Goal: Information Seeking & Learning: Compare options

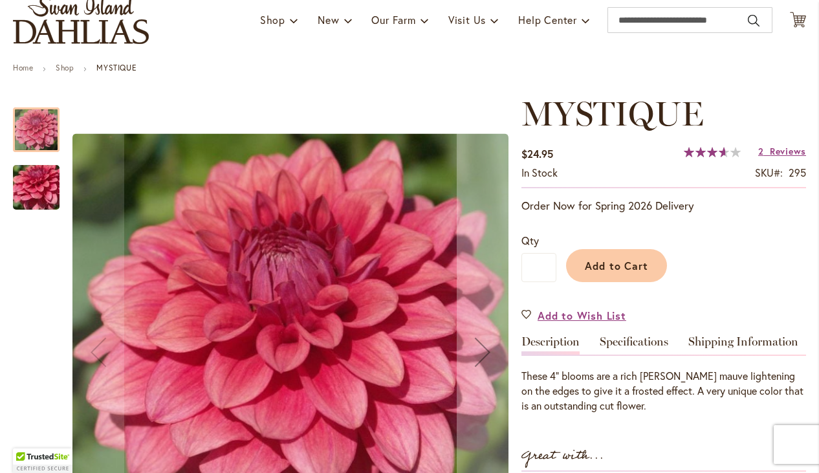
scroll to position [125, 0]
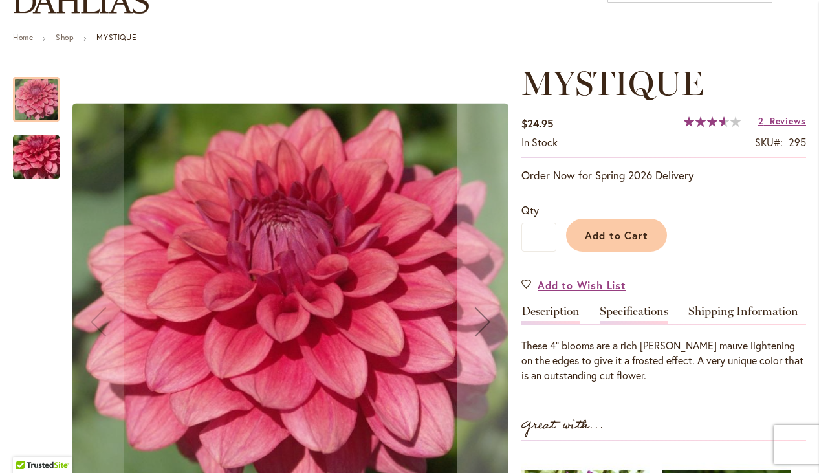
click at [636, 314] on link "Specifications" at bounding box center [634, 314] width 69 height 19
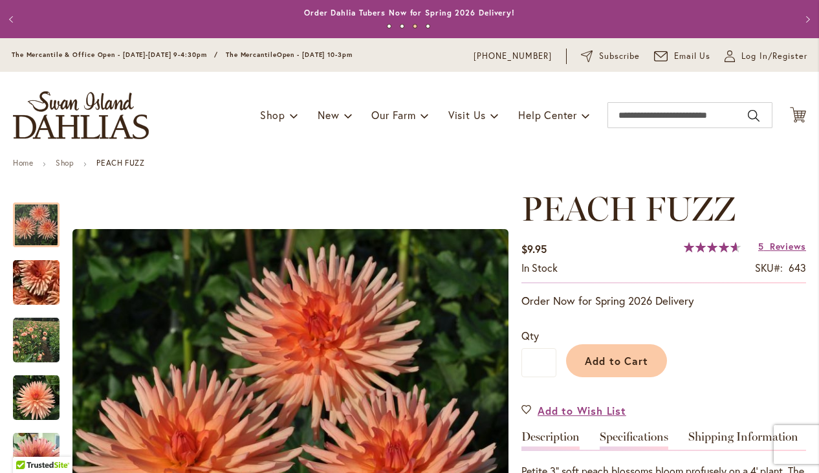
click at [625, 436] on link "Specifications" at bounding box center [634, 440] width 69 height 19
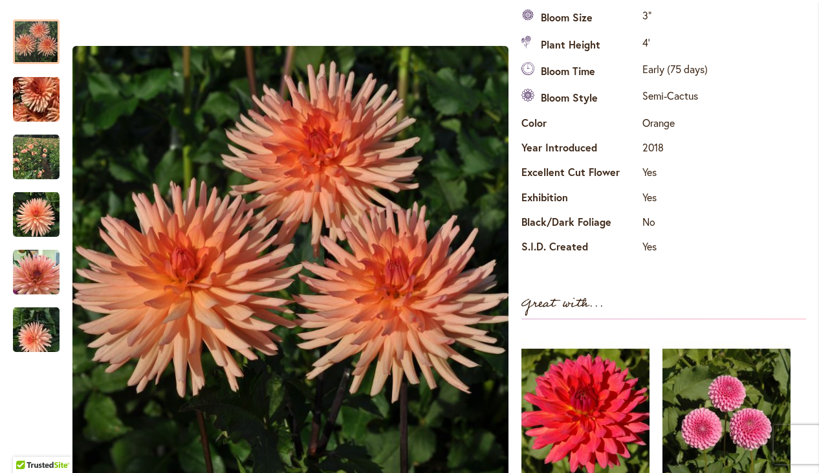
scroll to position [460, 0]
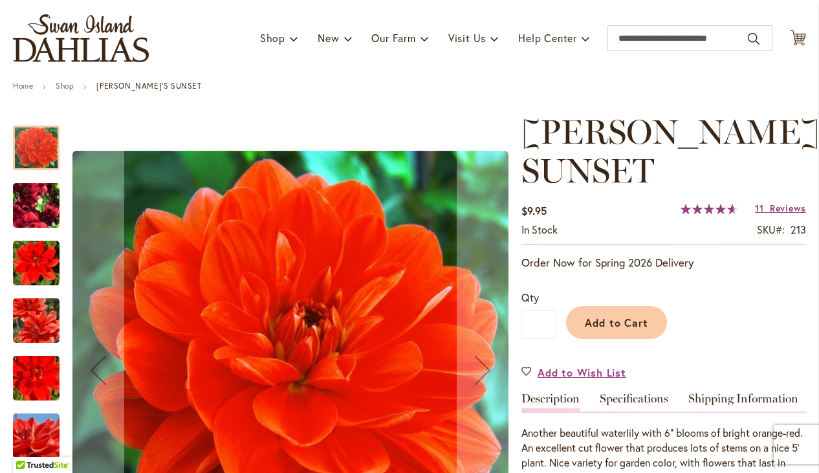
scroll to position [85, 0]
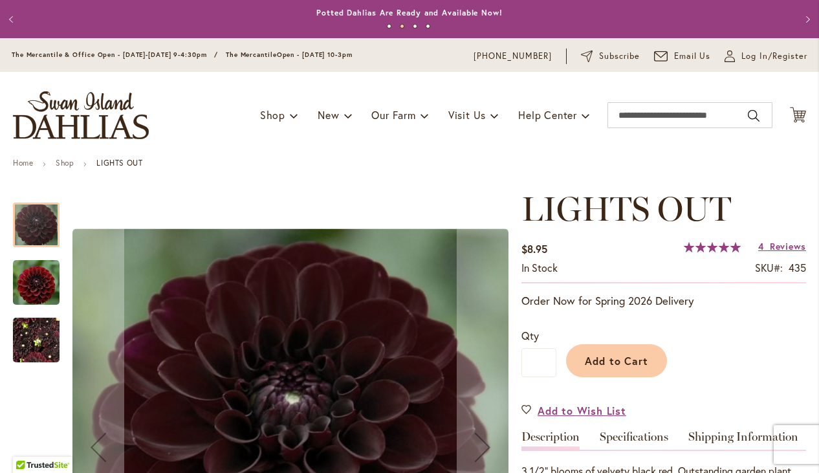
click at [652, 440] on link "Specifications" at bounding box center [634, 440] width 69 height 19
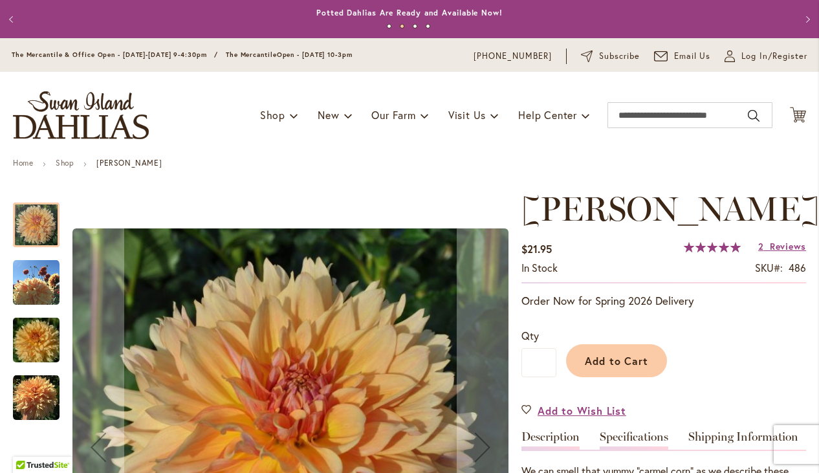
click at [627, 437] on link "Specifications" at bounding box center [634, 440] width 69 height 19
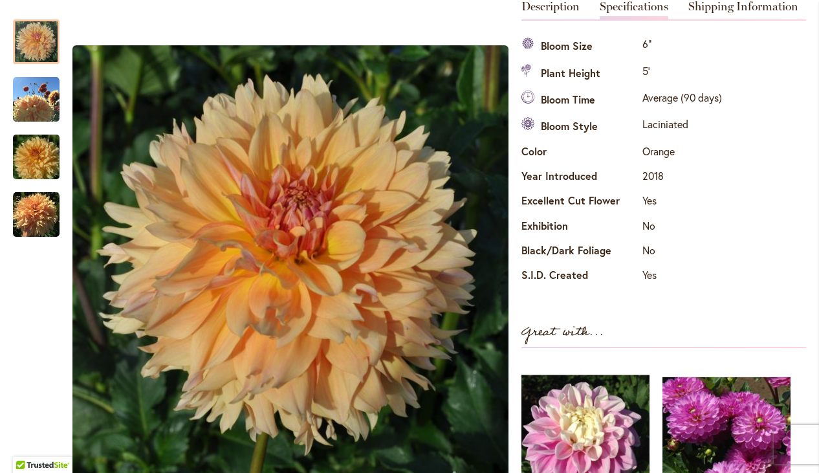
click at [757, 251] on div "Specifications Bloom Size 6" Plant Height 5' Bloom Time Average (90 days) Bloom…" at bounding box center [663, 161] width 285 height 255
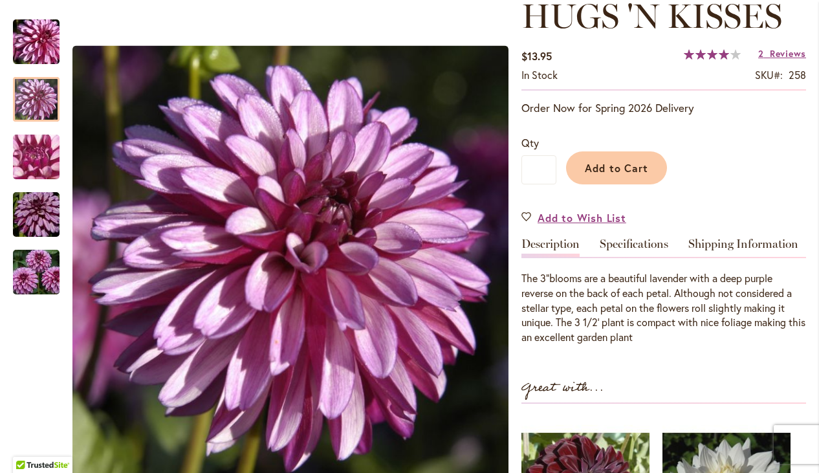
scroll to position [217, 0]
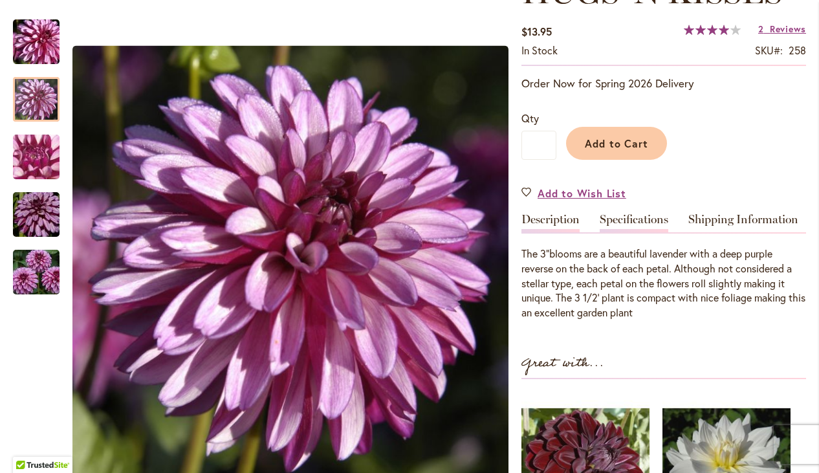
click at [632, 218] on link "Specifications" at bounding box center [634, 222] width 69 height 19
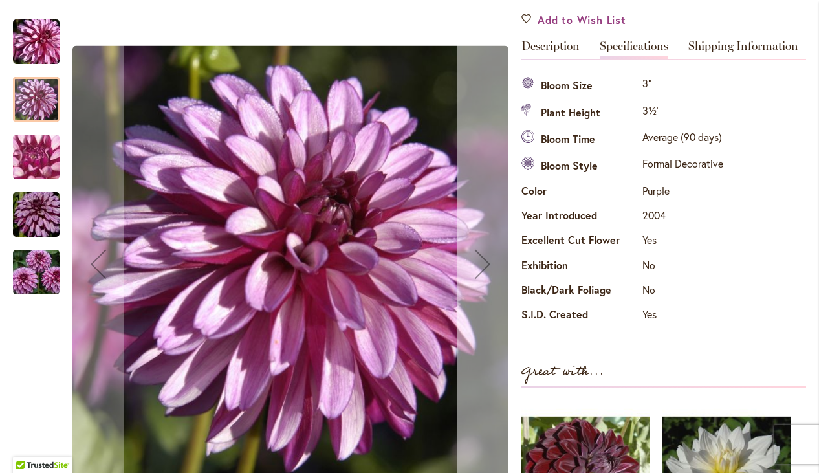
scroll to position [384, 0]
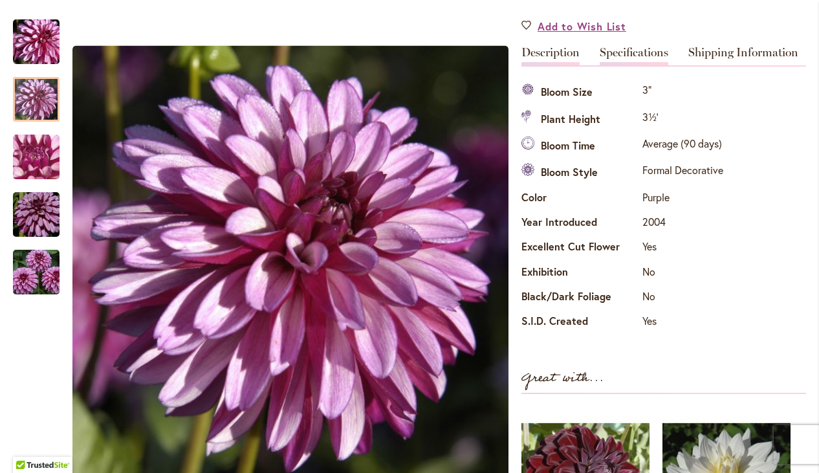
click at [563, 52] on link "Description" at bounding box center [550, 56] width 58 height 19
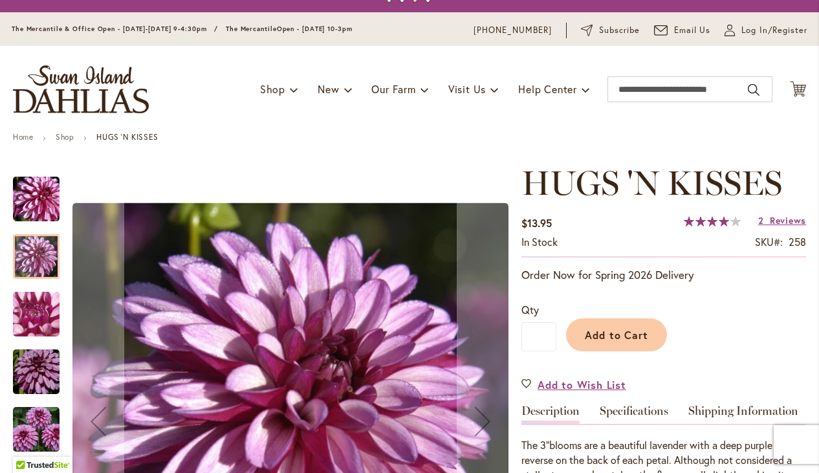
scroll to position [0, 0]
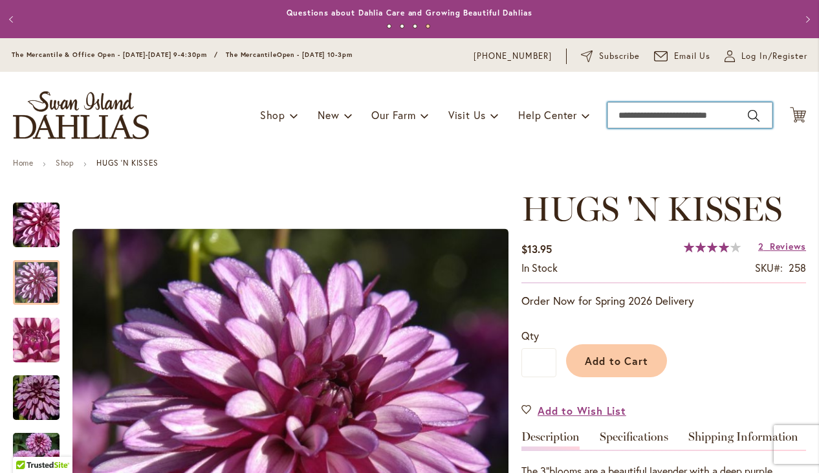
click at [626, 118] on input "Search" at bounding box center [689, 115] width 165 height 26
type input "****"
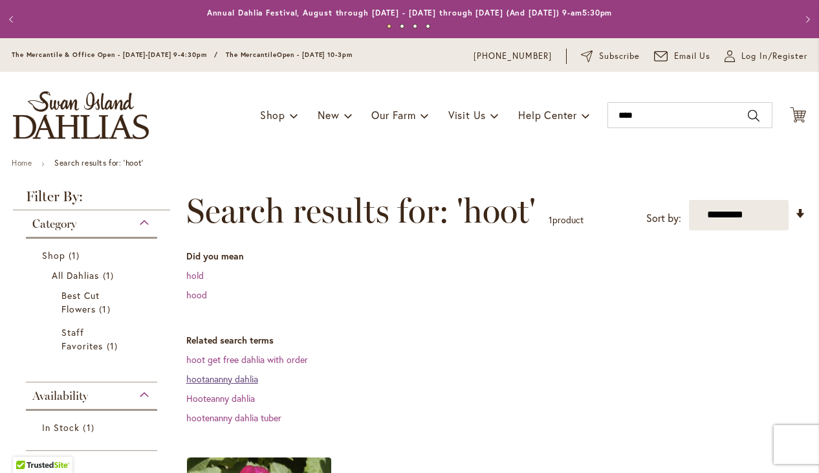
click at [255, 378] on link "hootananny dahlia" at bounding box center [222, 379] width 72 height 12
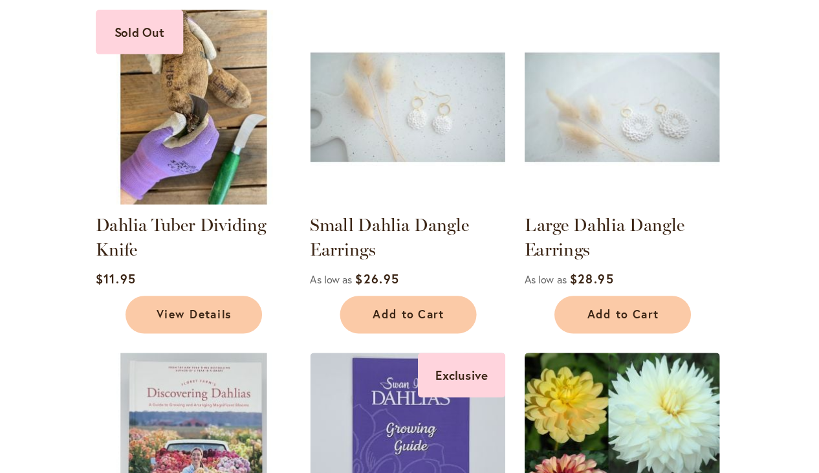
scroll to position [970, 0]
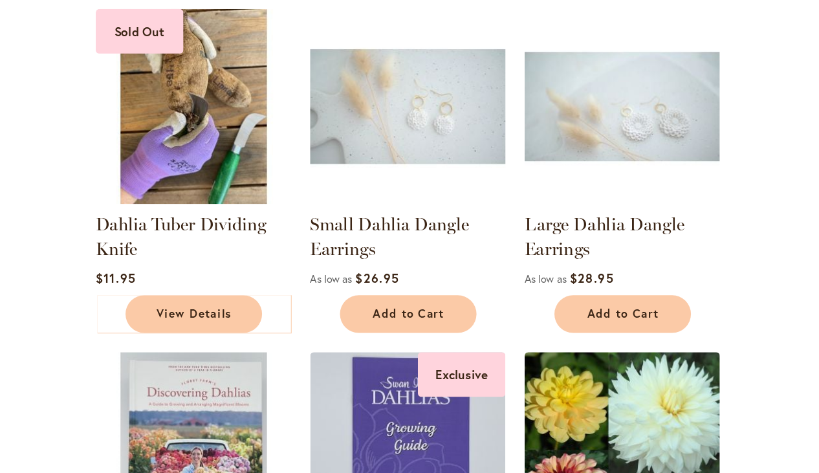
click at [459, 135] on img at bounding box center [416, 114] width 151 height 151
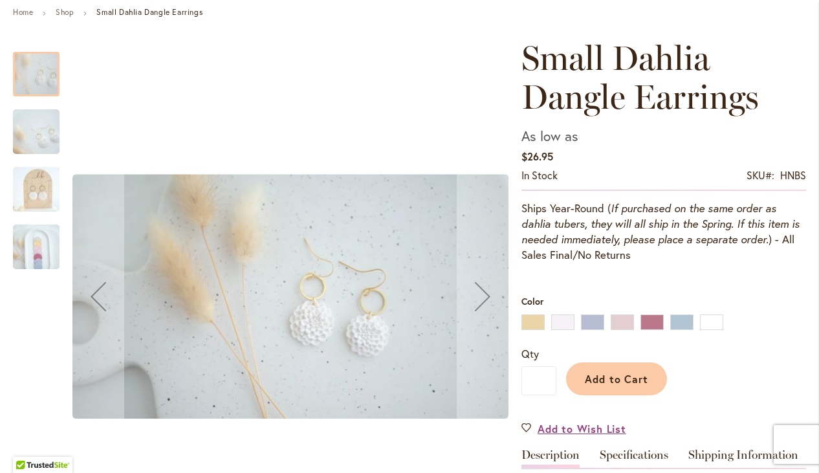
scroll to position [226, 0]
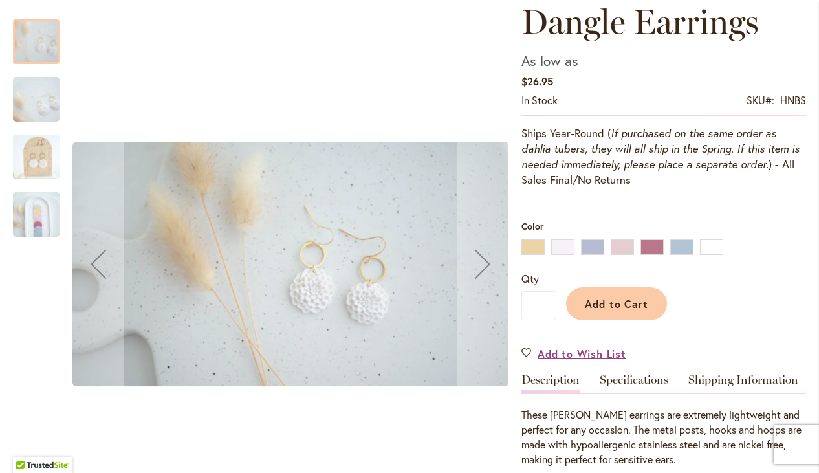
click at [40, 169] on img "Small Dahlia Dangle Earrings" at bounding box center [36, 157] width 93 height 52
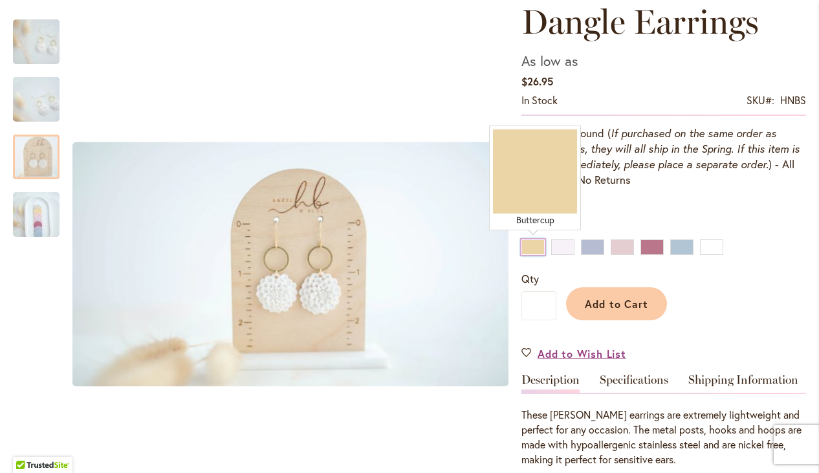
click at [537, 243] on div "Buttercup" at bounding box center [532, 247] width 23 height 16
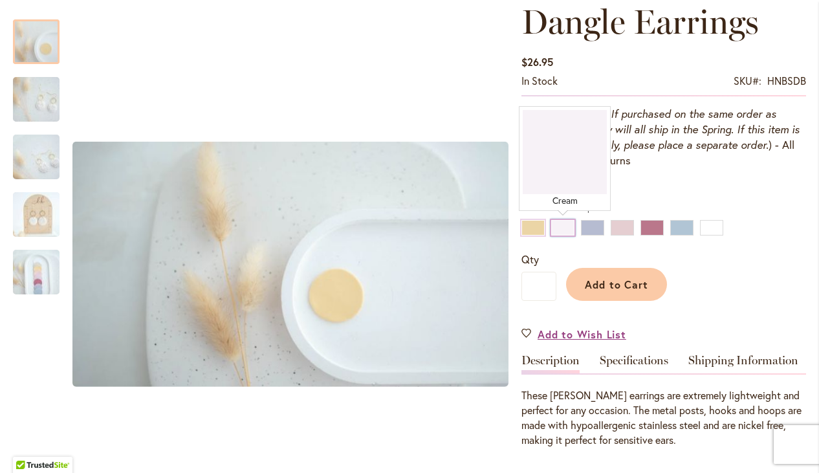
click at [563, 233] on div "Cream" at bounding box center [562, 228] width 23 height 16
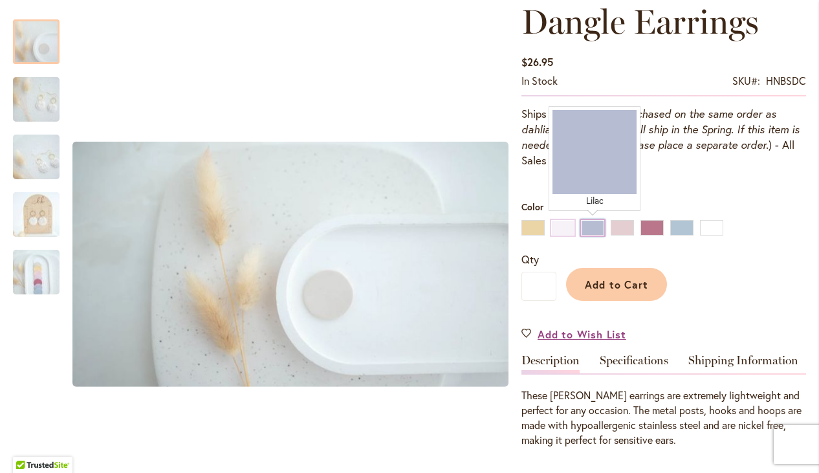
click at [592, 232] on div "Lilac" at bounding box center [592, 228] width 23 height 16
type input "****"
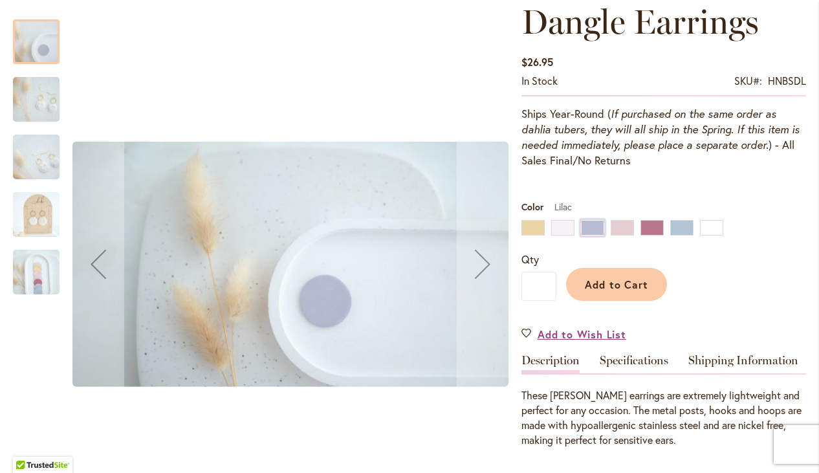
click at [43, 222] on img "Small Dahlia Dangle Earrings" at bounding box center [36, 214] width 93 height 52
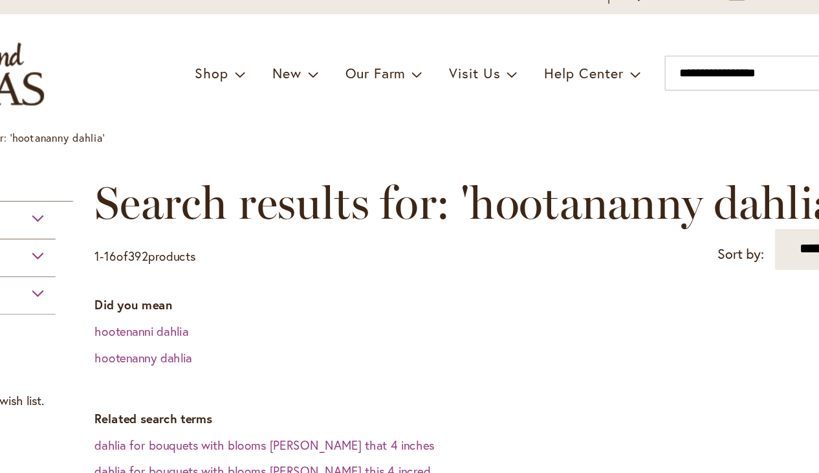
scroll to position [970, 0]
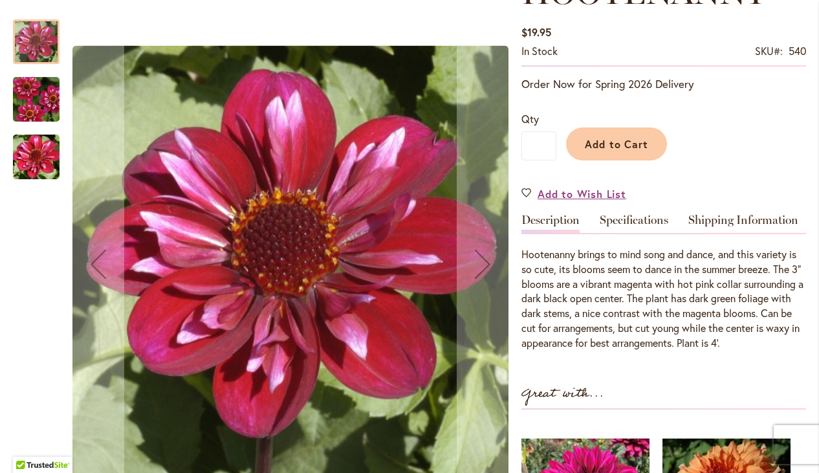
scroll to position [230, 0]
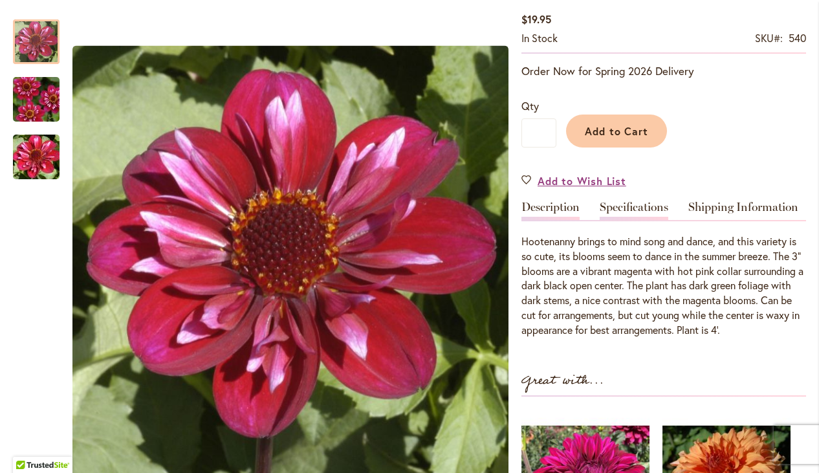
click at [646, 202] on link "Specifications" at bounding box center [634, 210] width 69 height 19
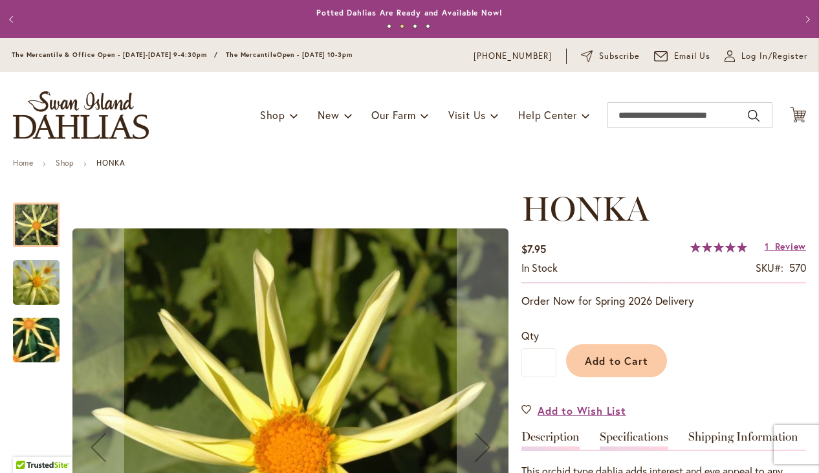
click at [645, 435] on link "Specifications" at bounding box center [634, 440] width 69 height 19
